Goal: Navigation & Orientation: Find specific page/section

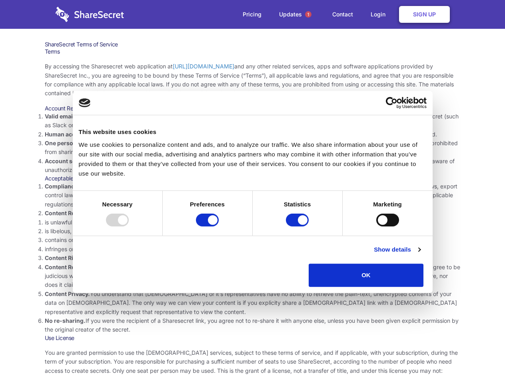
click at [252, 192] on li "Compliance with local laws and regulations. Your use of the Sharesecret must no…" at bounding box center [253, 195] width 416 height 27
click at [129, 226] on div at bounding box center [117, 219] width 23 height 13
click at [219, 226] on input "Preferences" at bounding box center [207, 219] width 23 height 13
checkbox input "false"
click at [298, 226] on input "Statistics" at bounding box center [297, 219] width 23 height 13
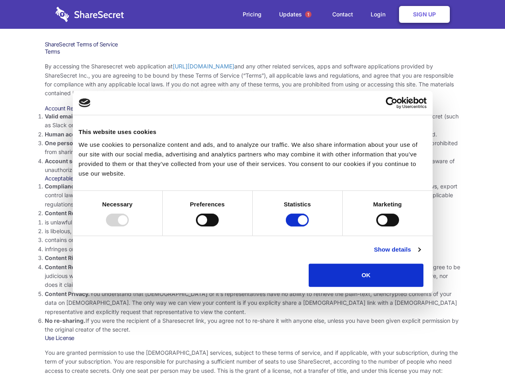
checkbox input "false"
click at [376, 226] on input "Marketing" at bounding box center [387, 219] width 23 height 13
checkbox input "true"
click at [420, 254] on link "Show details" at bounding box center [397, 250] width 46 height 10
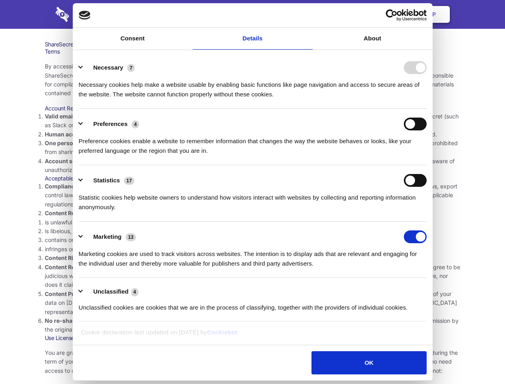
click at [430, 289] on ul "Necessary 7 Necessary cookies help make a website usable by enabling basic func…" at bounding box center [252, 186] width 355 height 269
click at [308, 14] on span "1" at bounding box center [308, 14] width 6 height 6
